Goal: Task Accomplishment & Management: Manage account settings

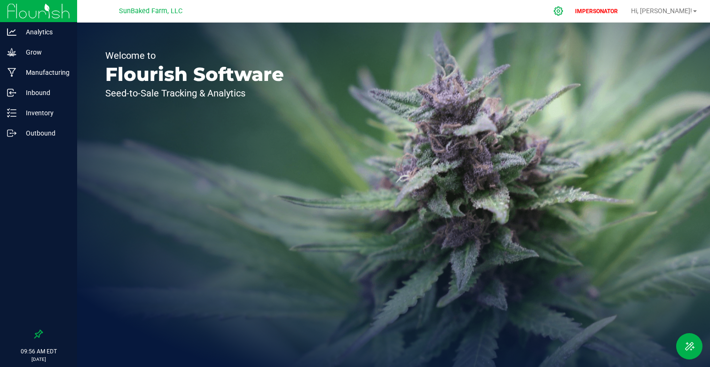
click at [564, 14] on icon at bounding box center [559, 11] width 10 height 10
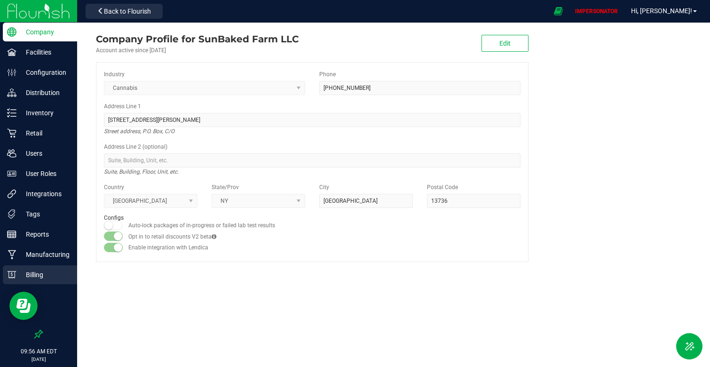
click at [42, 275] on p "Billing" at bounding box center [44, 274] width 56 height 11
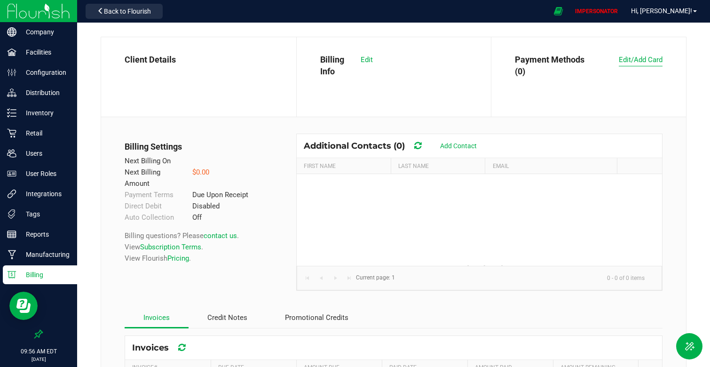
click at [656, 60] on span "Edit/Add Card" at bounding box center [641, 60] width 44 height 8
click at [366, 60] on span "Edit" at bounding box center [367, 60] width 12 height 8
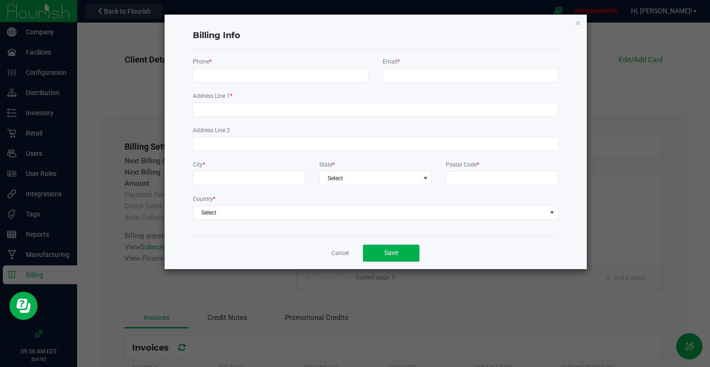
click at [344, 248] on app-cancel-button "Cancel" at bounding box center [340, 253] width 17 height 10
click at [343, 251] on link "Cancel" at bounding box center [340, 253] width 17 height 8
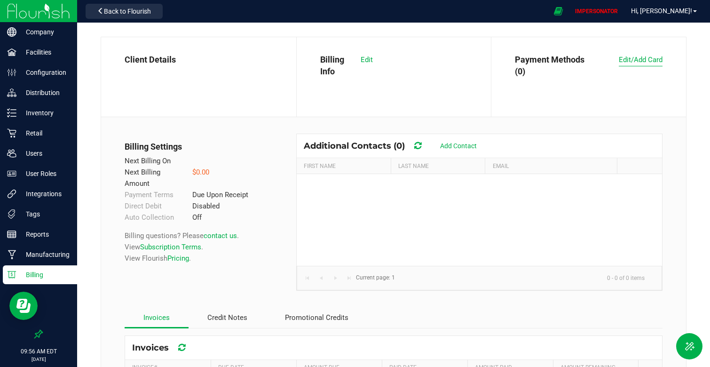
click at [629, 56] on span "Edit/Add Card" at bounding box center [641, 60] width 44 height 8
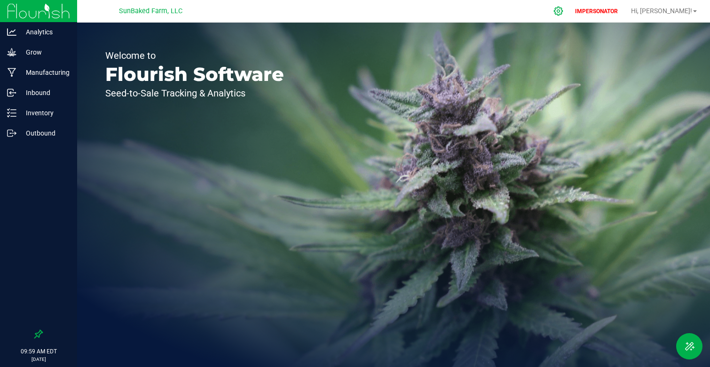
click at [564, 8] on icon at bounding box center [559, 11] width 10 height 10
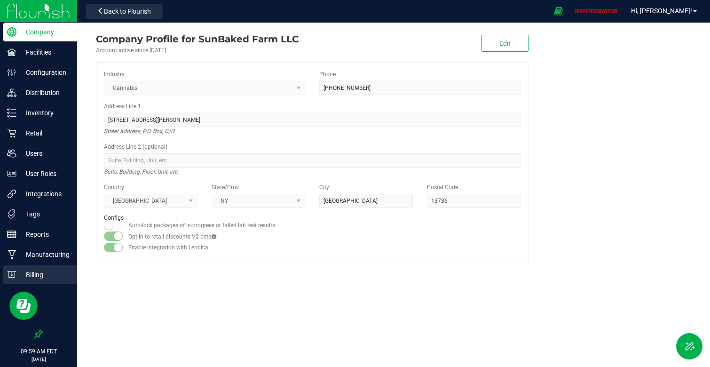
click at [46, 277] on p "Billing" at bounding box center [44, 274] width 56 height 11
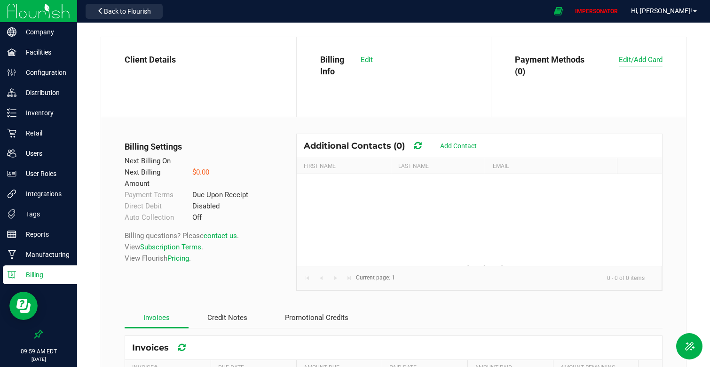
click at [639, 57] on span "Edit/Add Card" at bounding box center [641, 60] width 44 height 8
